Goal: Find specific page/section

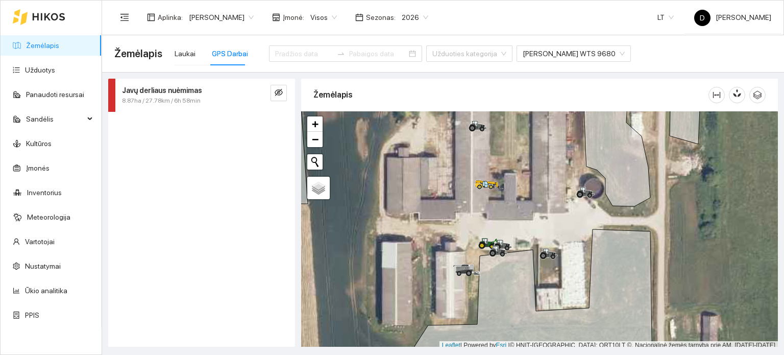
scroll to position [3, 0]
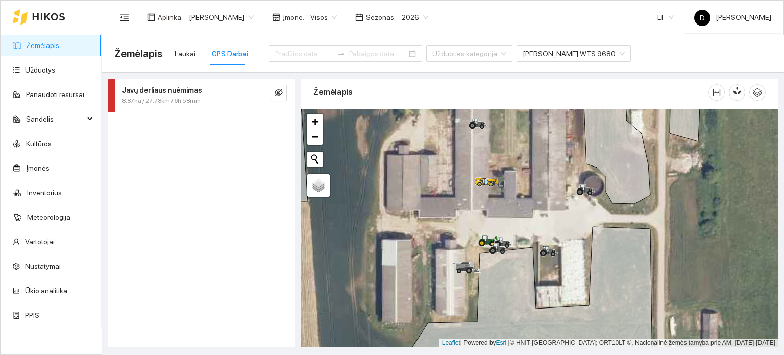
click at [29, 14] on div at bounding box center [39, 17] width 53 height 33
